Goal: Check status: Check status

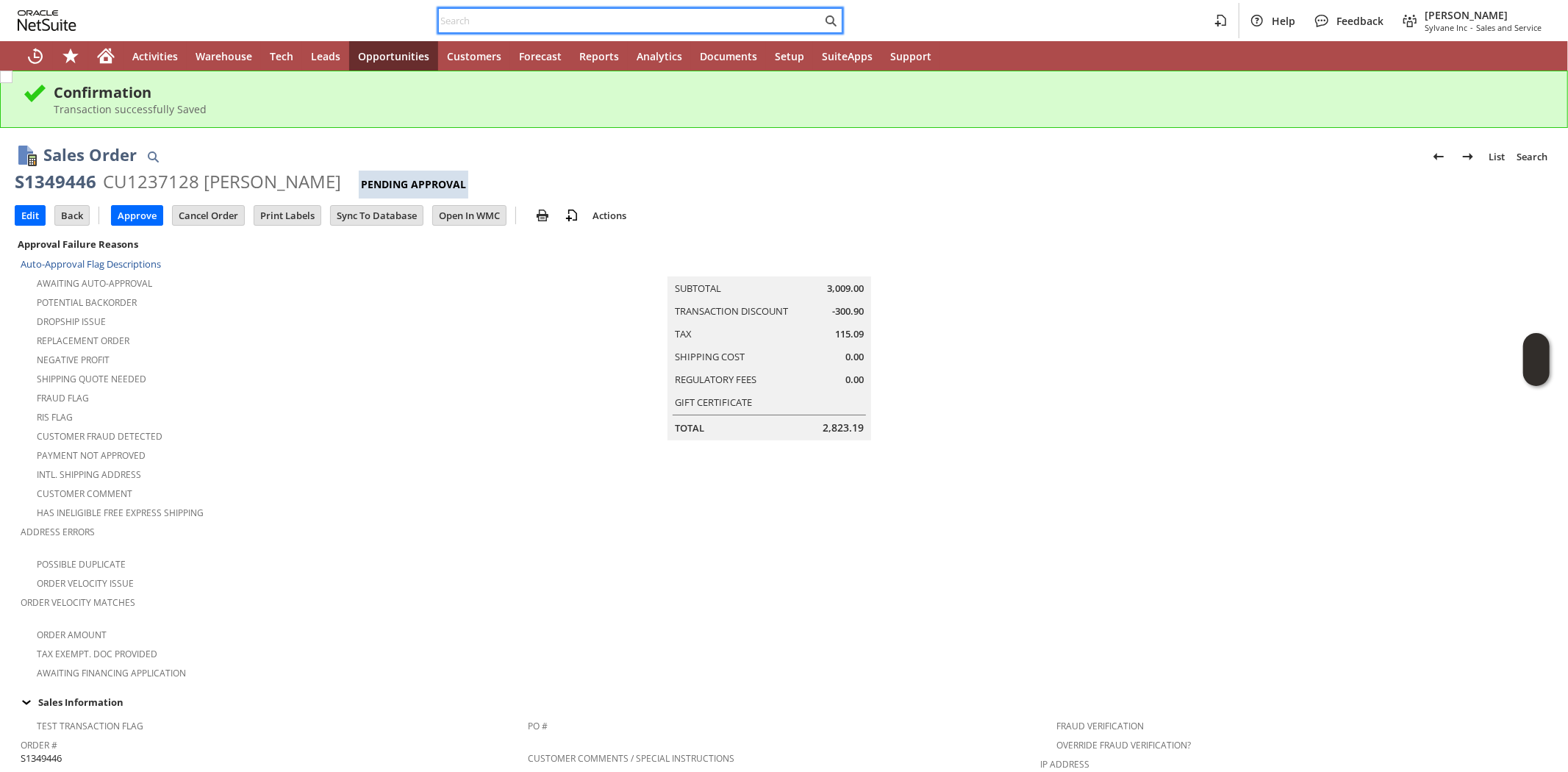
click at [484, 23] on input "text" at bounding box center [630, 20] width 383 height 18
paste input "5209554506"
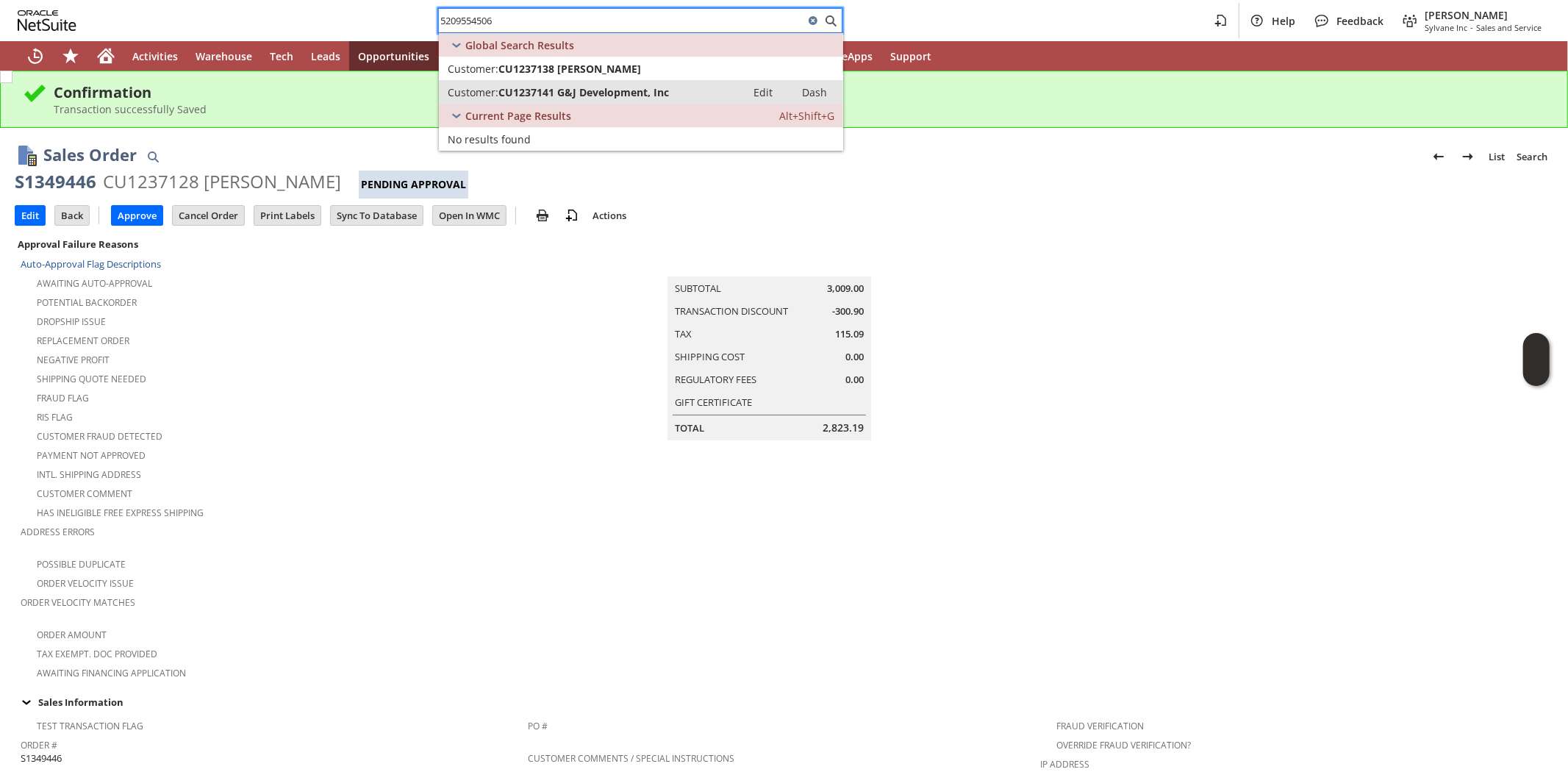
type input "5209554506"
click at [533, 89] on span "CU1237141 G&J Development, Inc" at bounding box center [584, 92] width 171 height 14
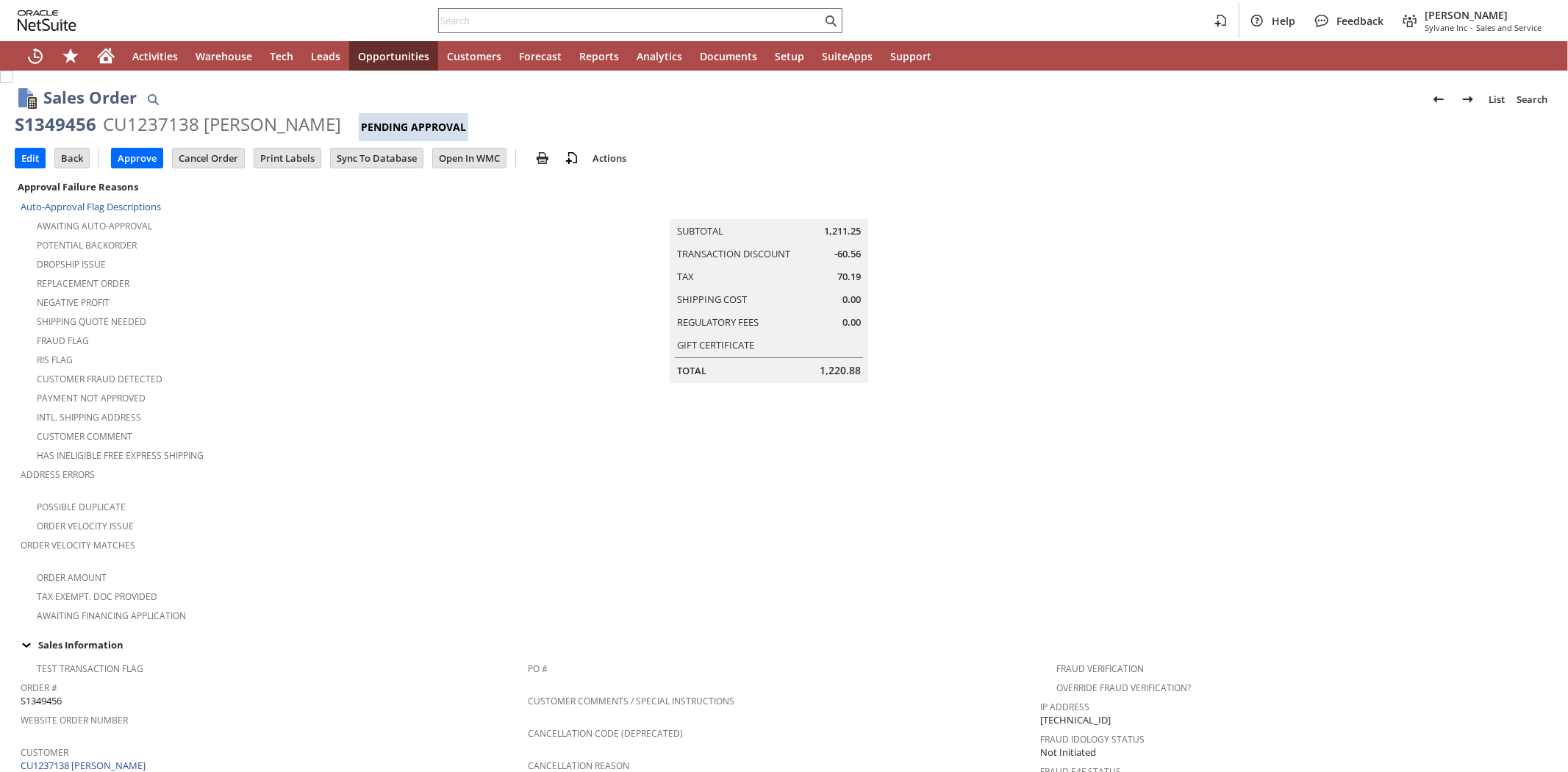
scroll to position [739, 0]
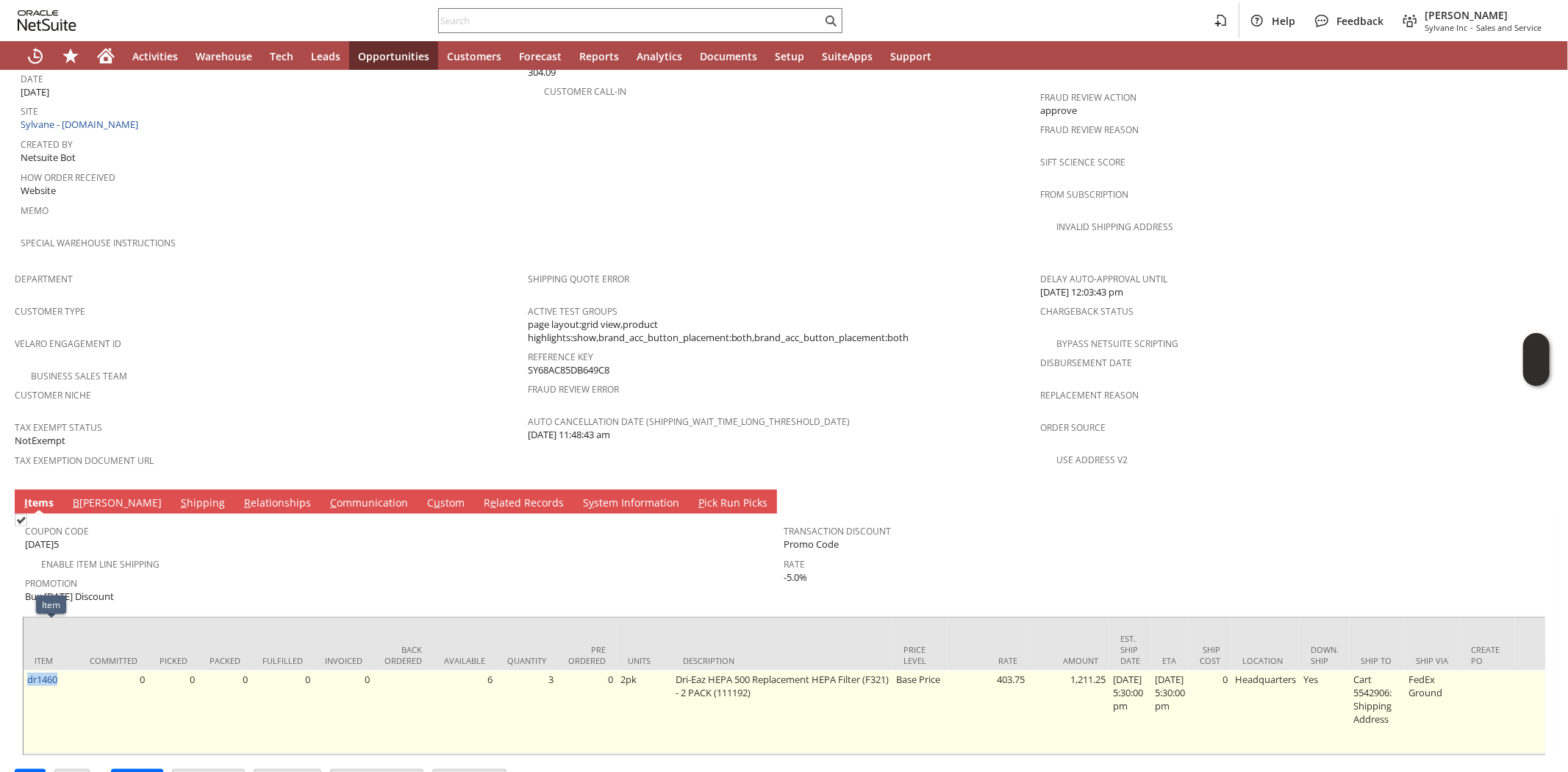
drag, startPoint x: 68, startPoint y: 635, endPoint x: 27, endPoint y: 643, distance: 41.8
click at [27, 671] on td "dr1460" at bounding box center [51, 712] width 55 height 83
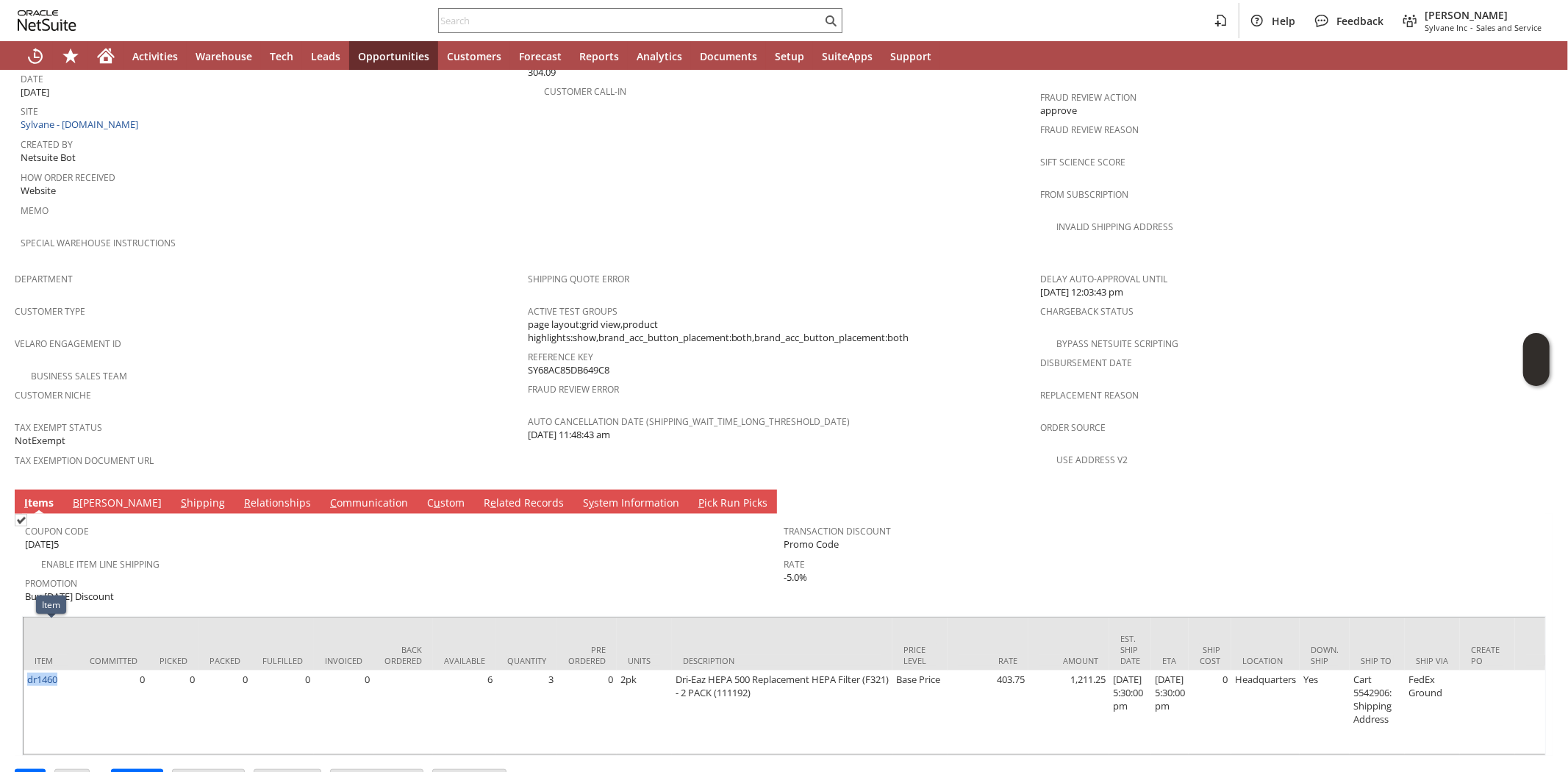
copy link "dr1460"
